Goal: Information Seeking & Learning: Find contact information

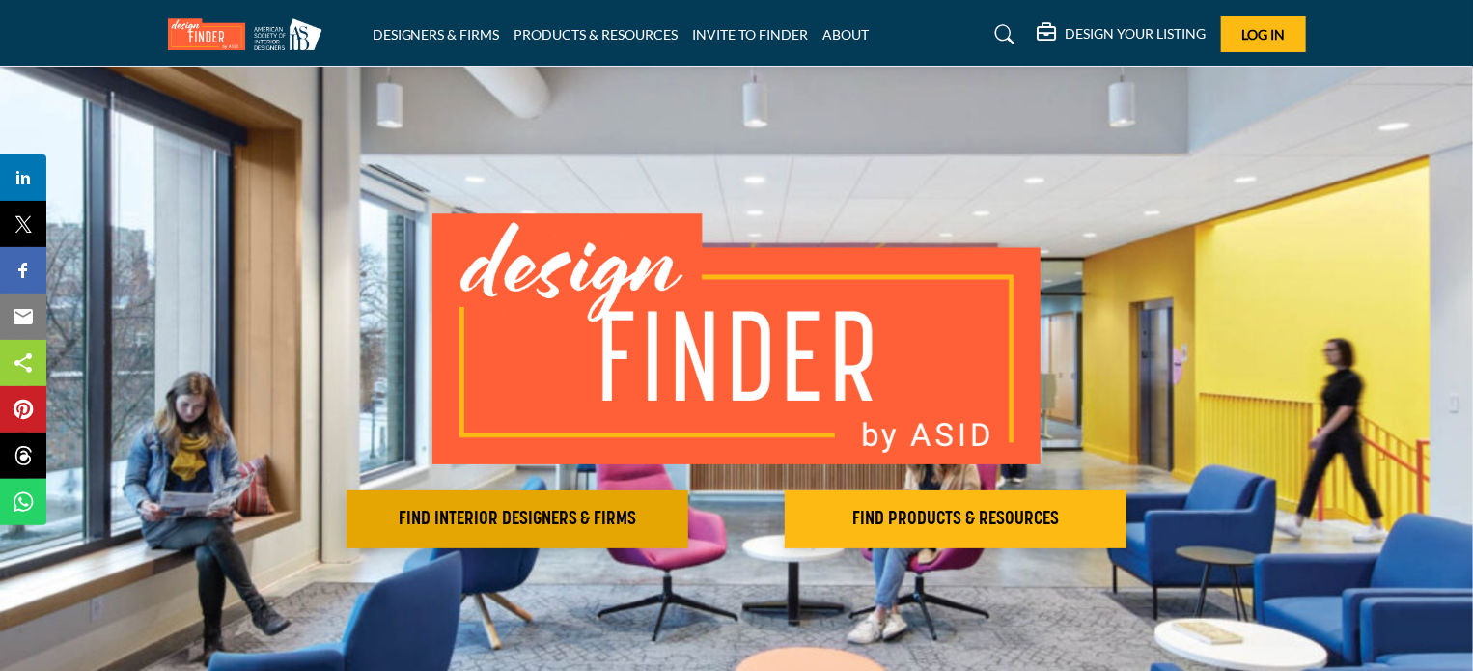
click at [603, 509] on h2 "FIND INTERIOR DESIGNERS & FIRMS" at bounding box center [517, 519] width 330 height 23
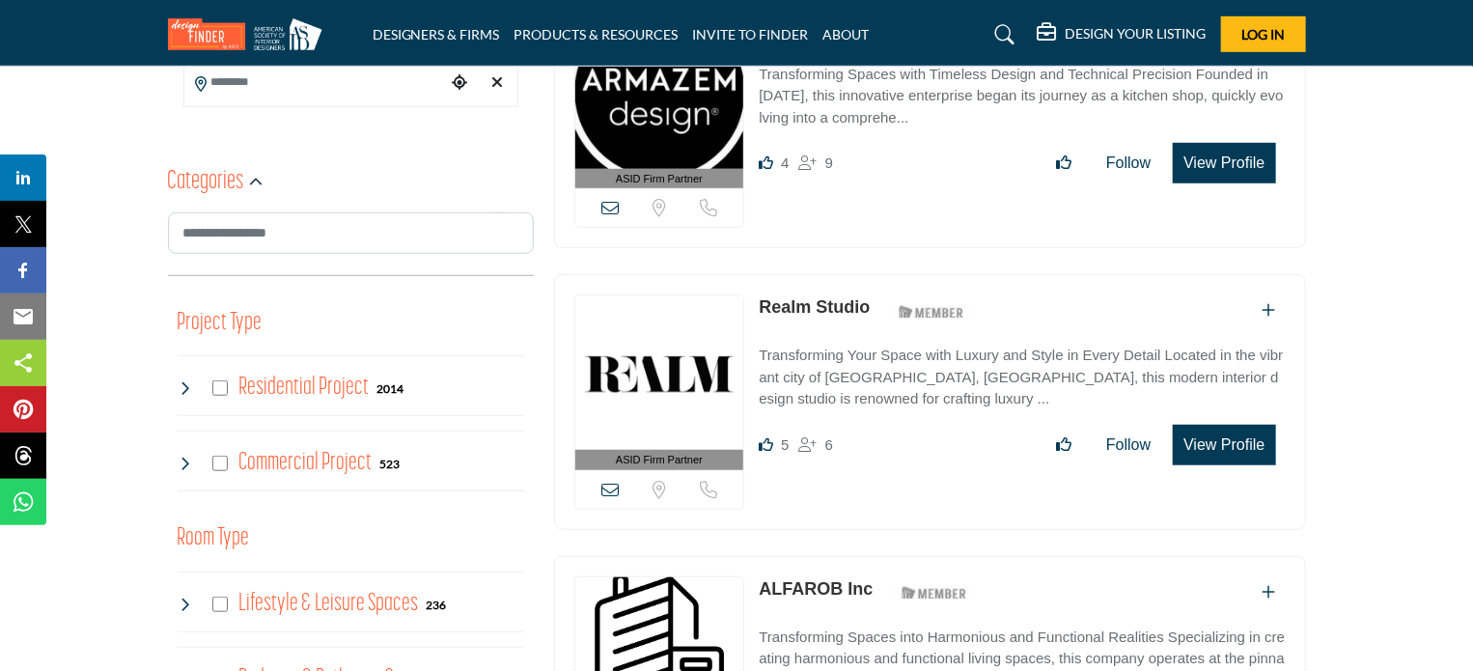
scroll to position [579, 0]
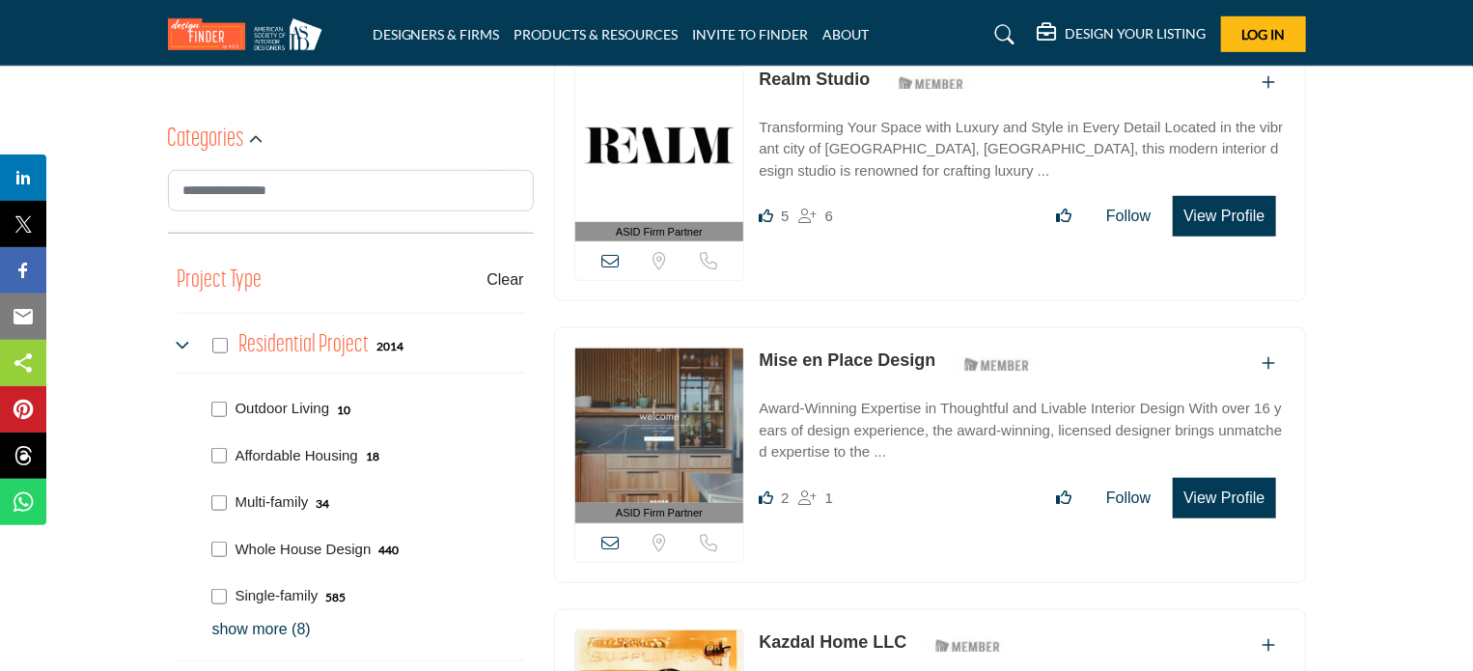
scroll to position [579, 0]
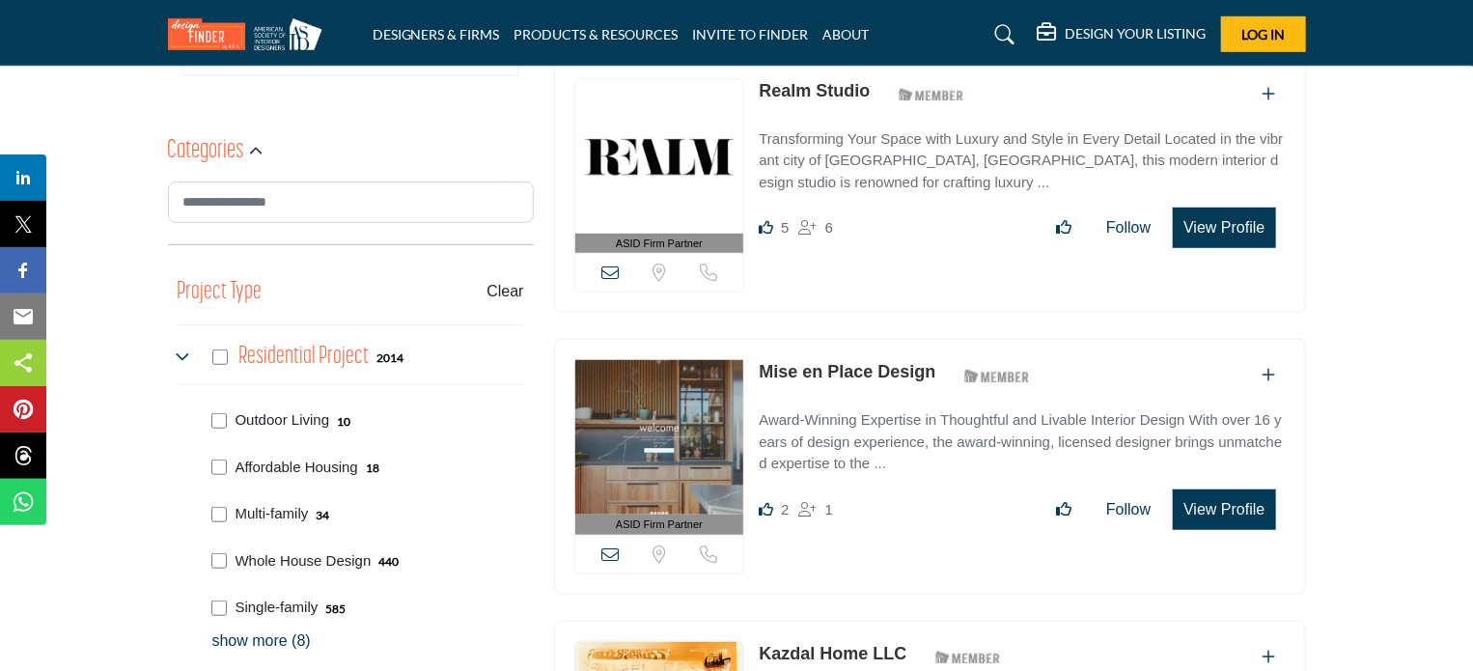
click at [179, 355] on icon at bounding box center [185, 356] width 15 height 15
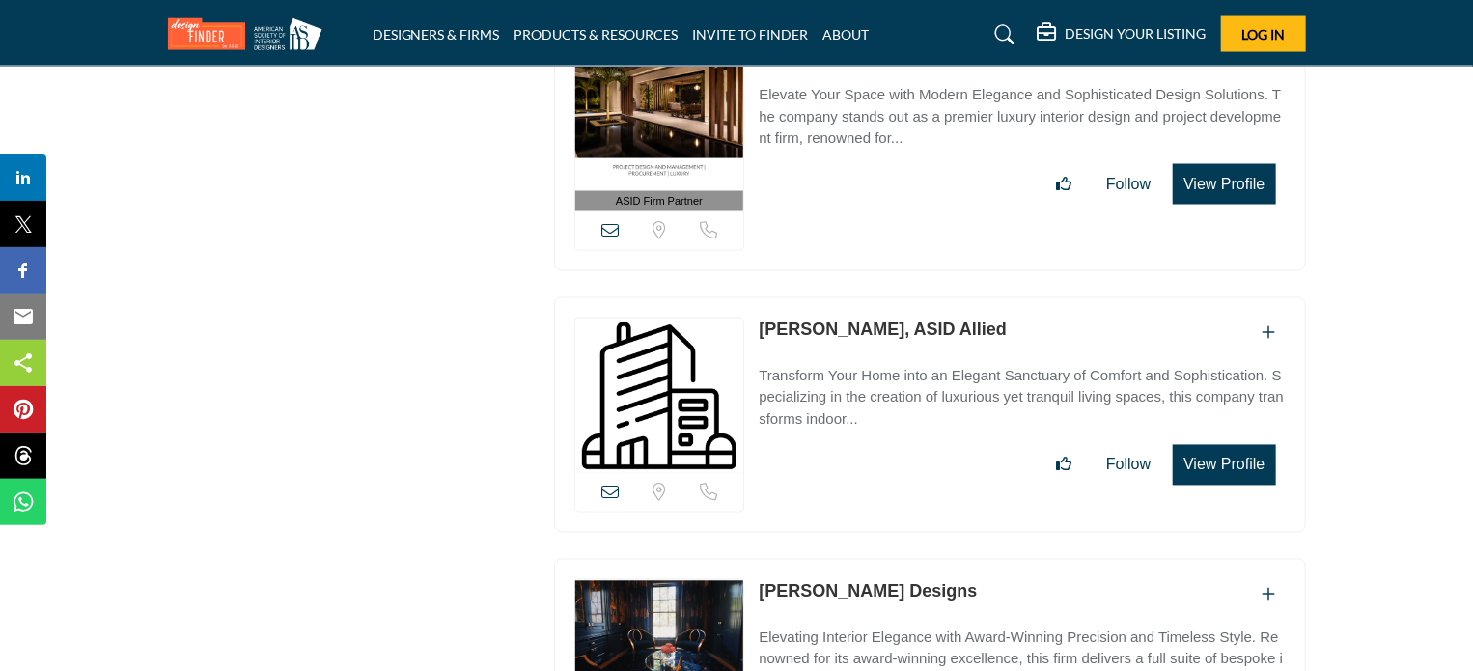
scroll to position [9074, 0]
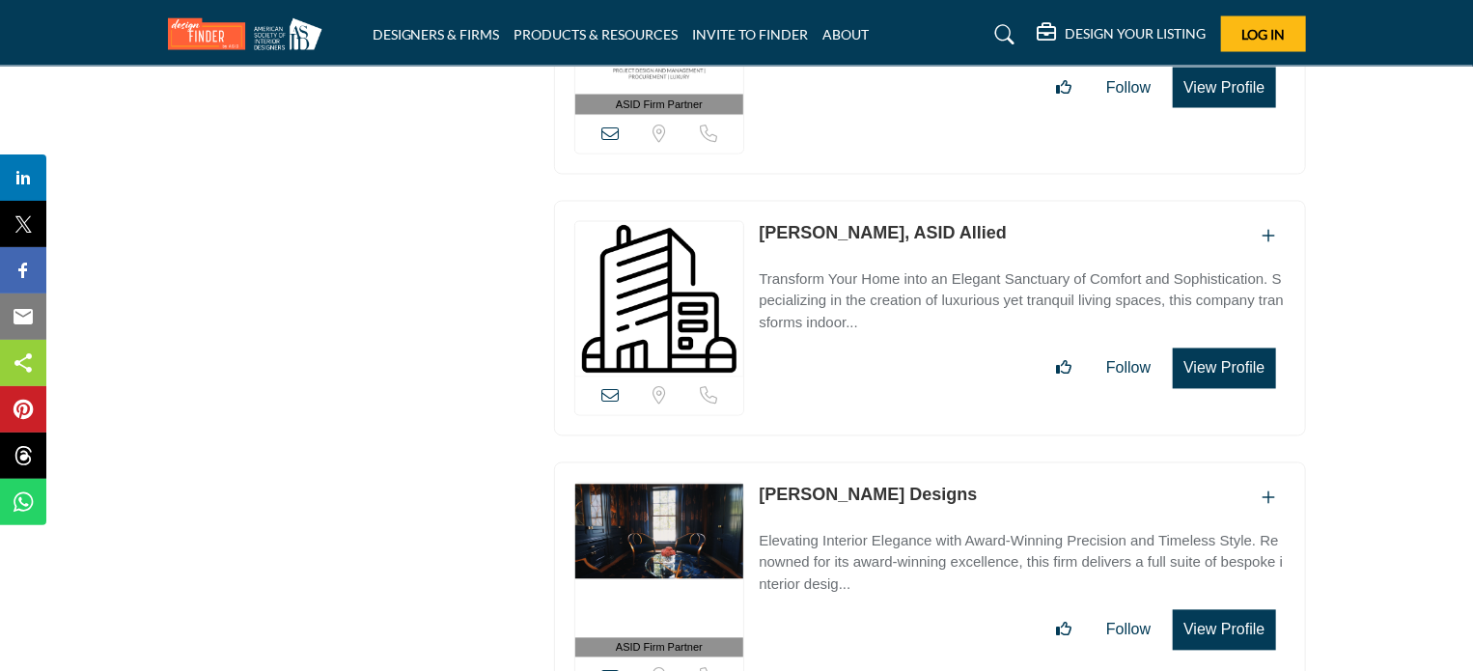
click at [934, 486] on link "[PERSON_NAME] Designs" at bounding box center [868, 495] width 218 height 19
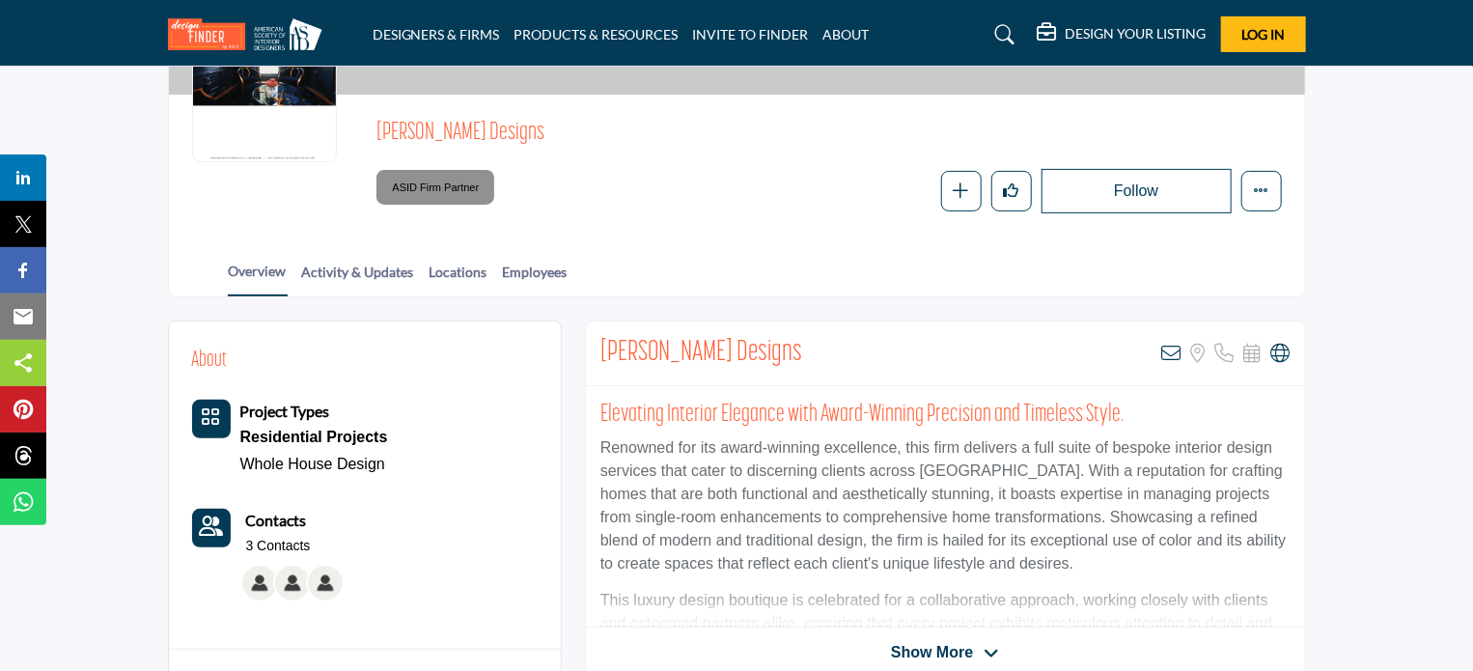
scroll to position [97, 0]
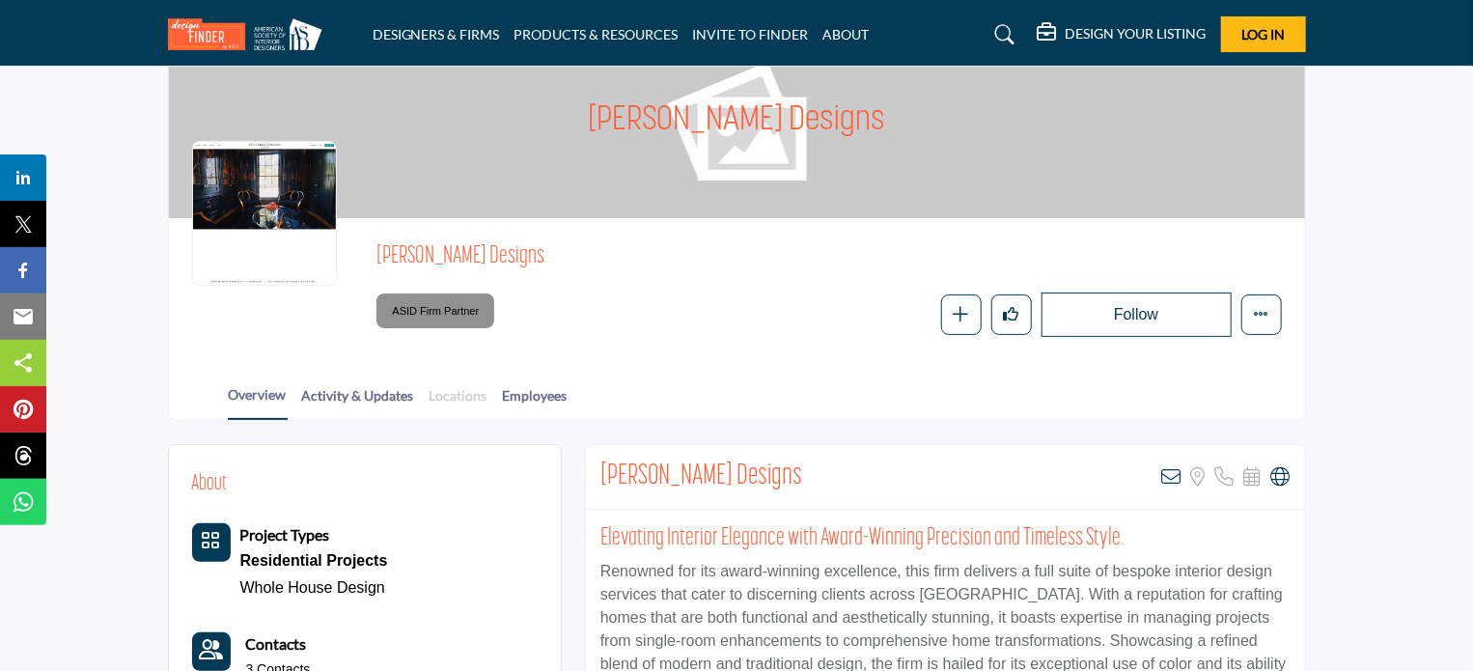
click at [471, 393] on link "Locations" at bounding box center [459, 402] width 60 height 34
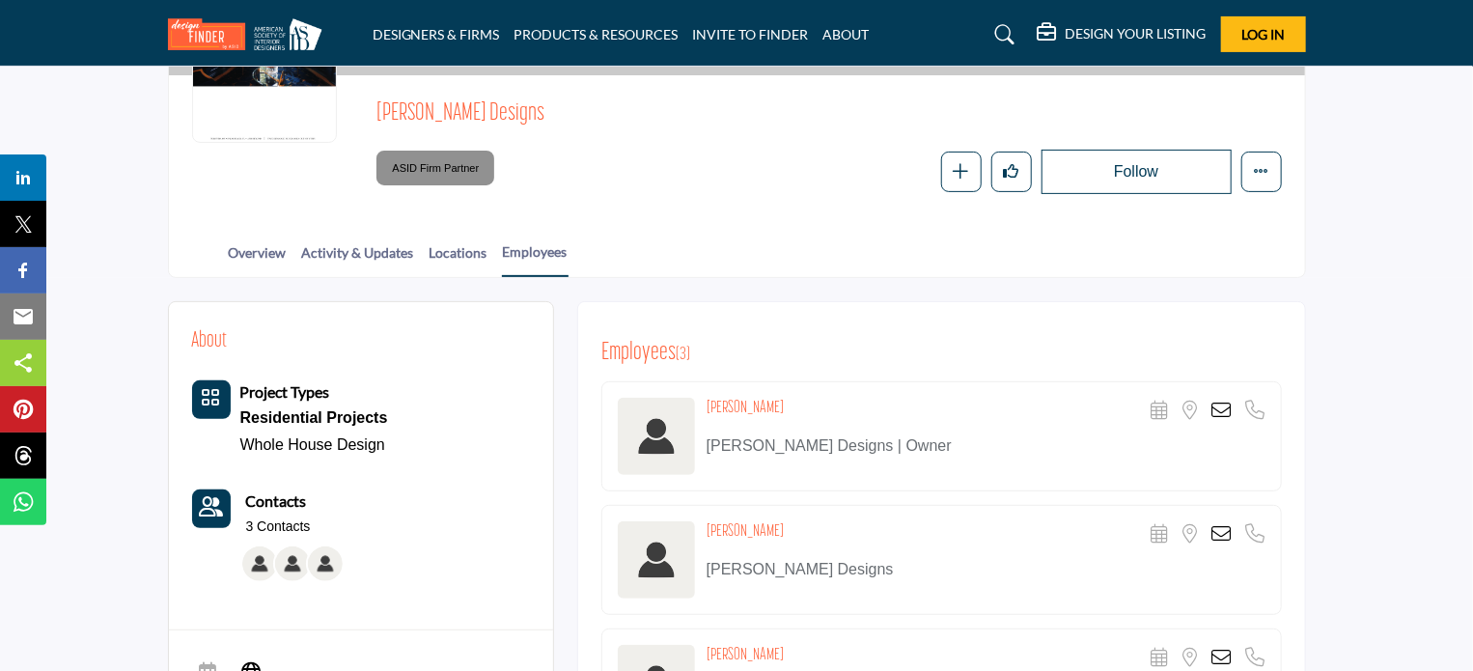
scroll to position [193, 0]
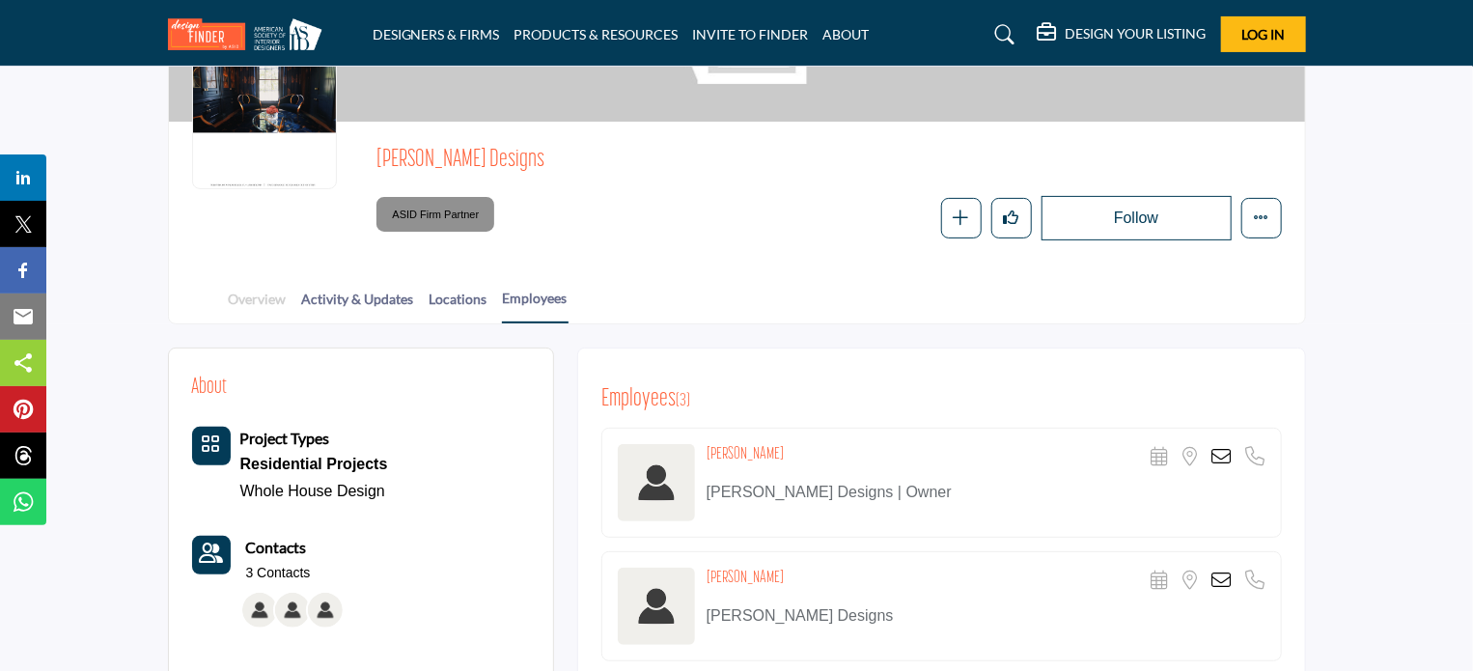
click at [249, 297] on link "Overview" at bounding box center [258, 306] width 60 height 34
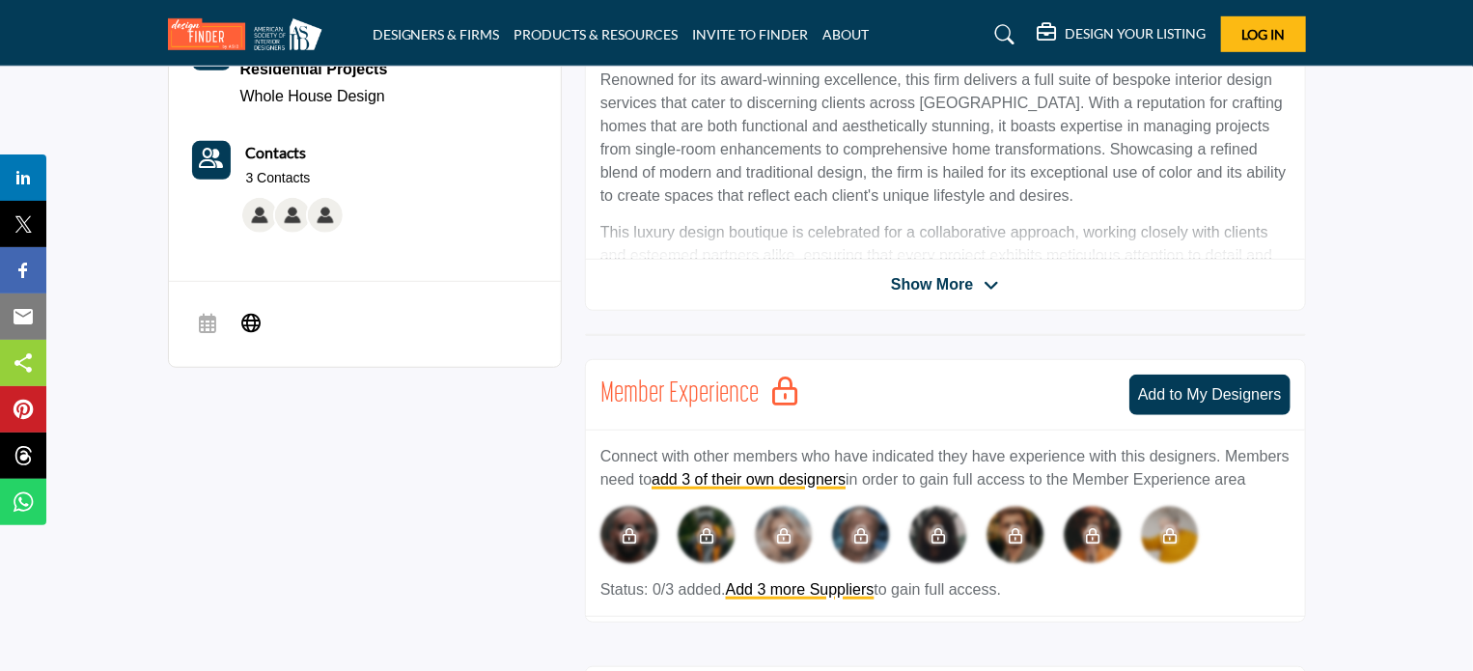
scroll to position [555, 0]
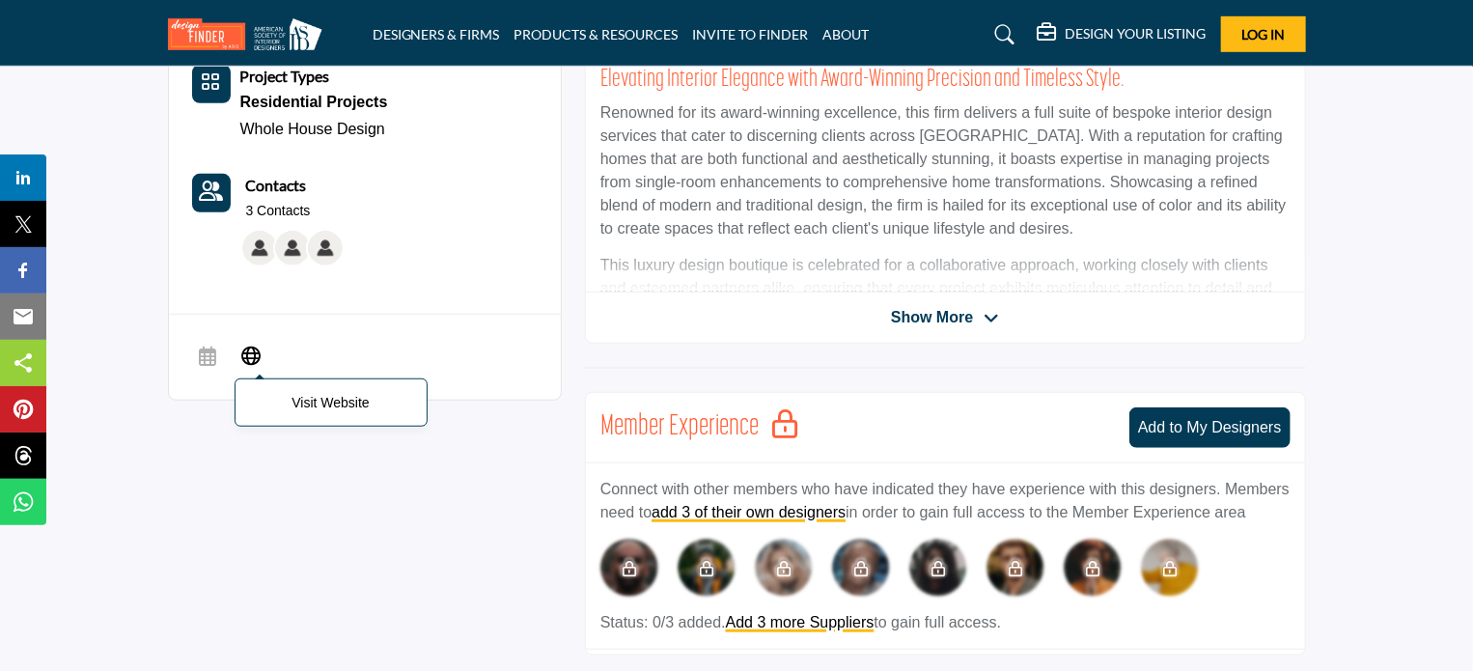
click at [245, 346] on icon at bounding box center [251, 354] width 19 height 23
